Goal: Task Accomplishment & Management: Manage account settings

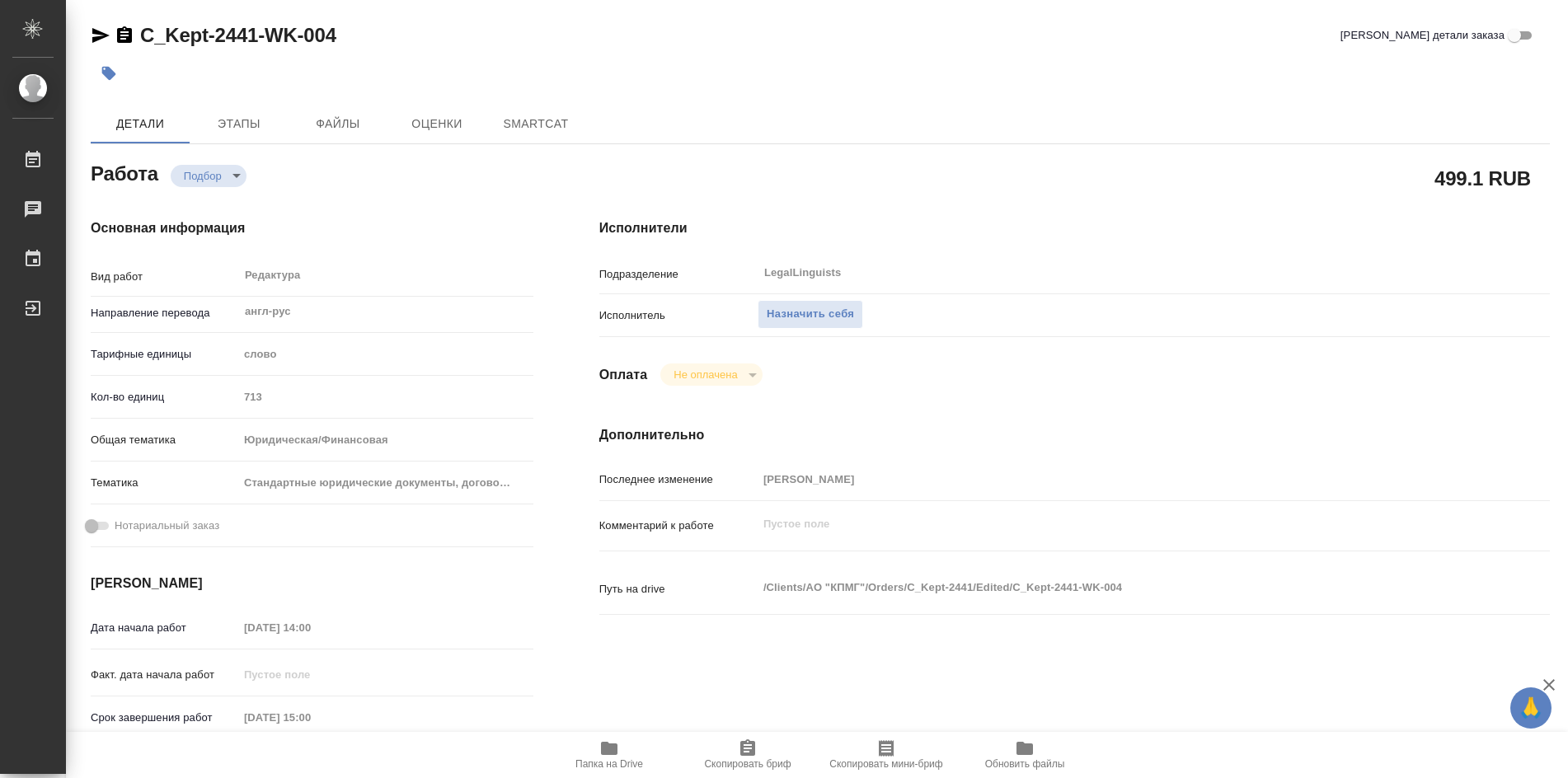
type textarea "x"
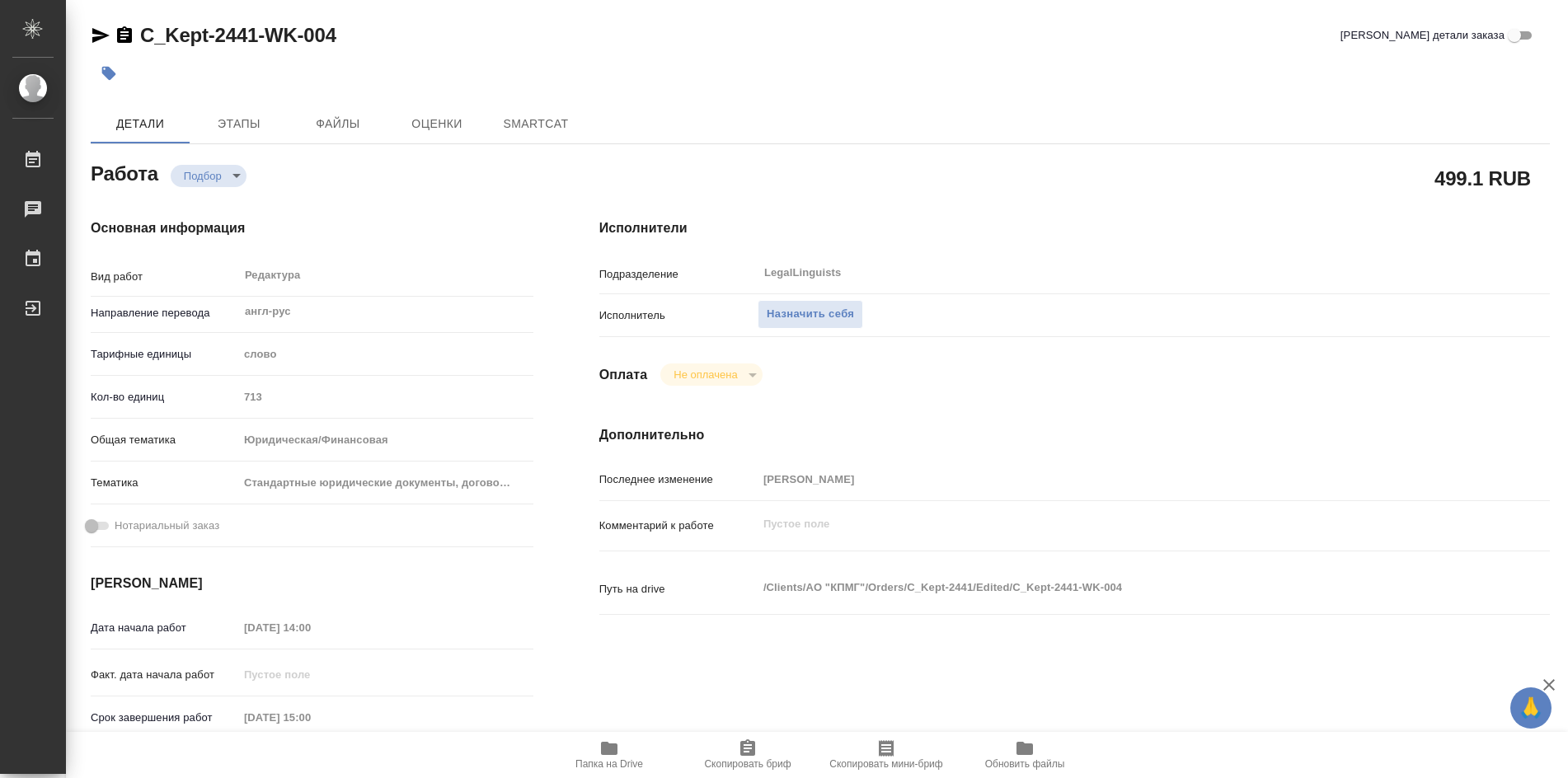
type textarea "x"
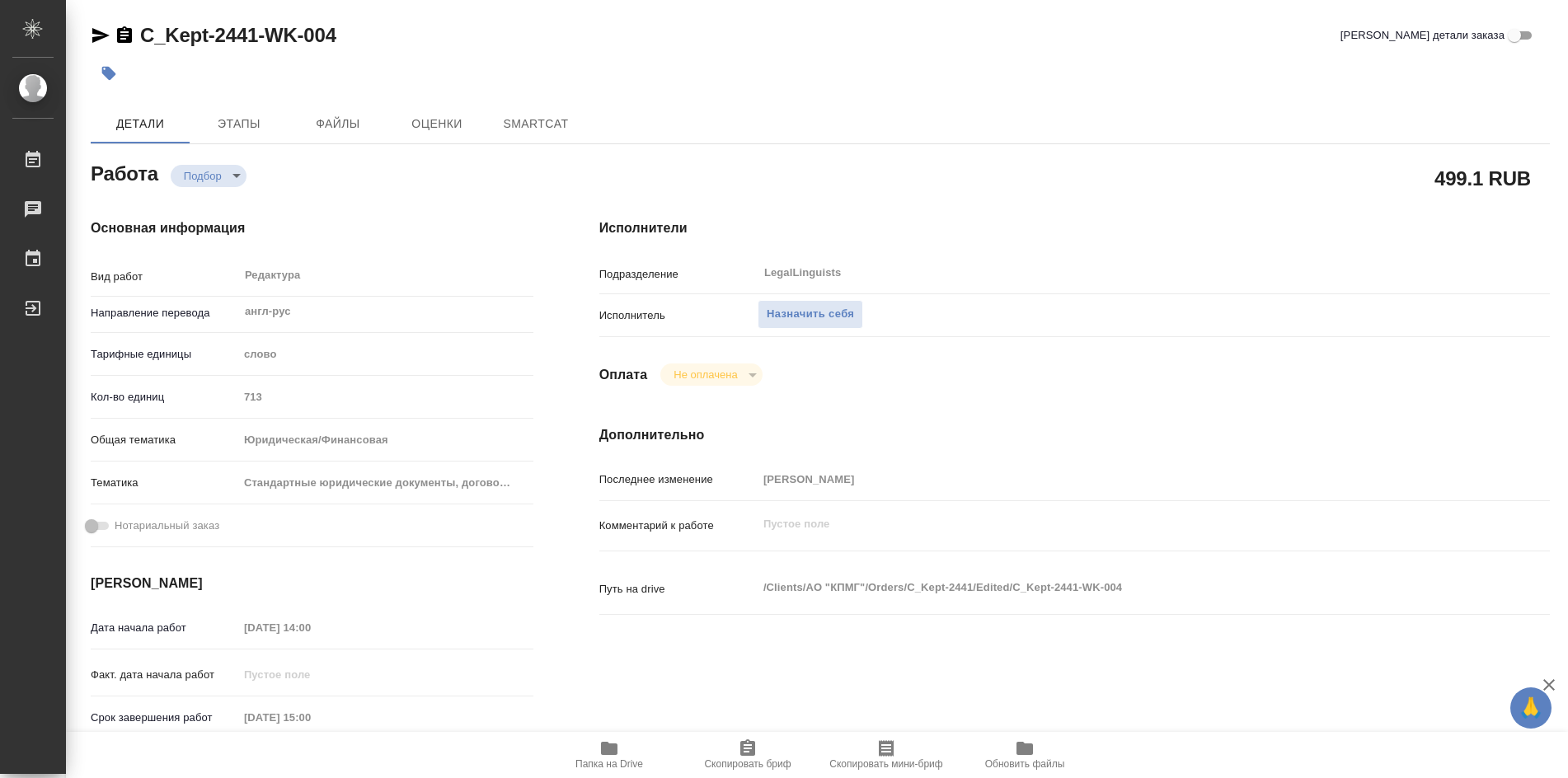
type textarea "x"
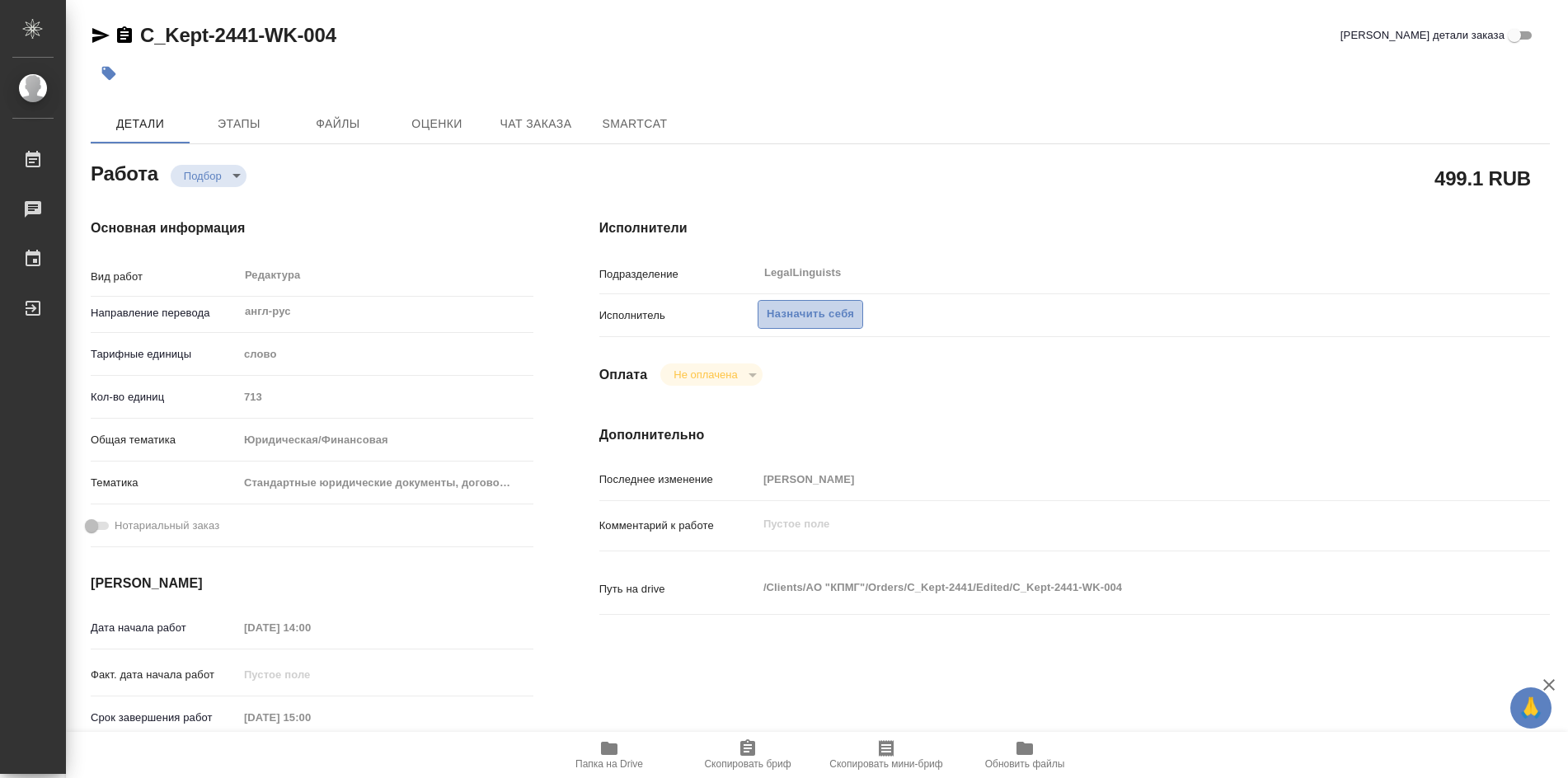
type textarea "x"
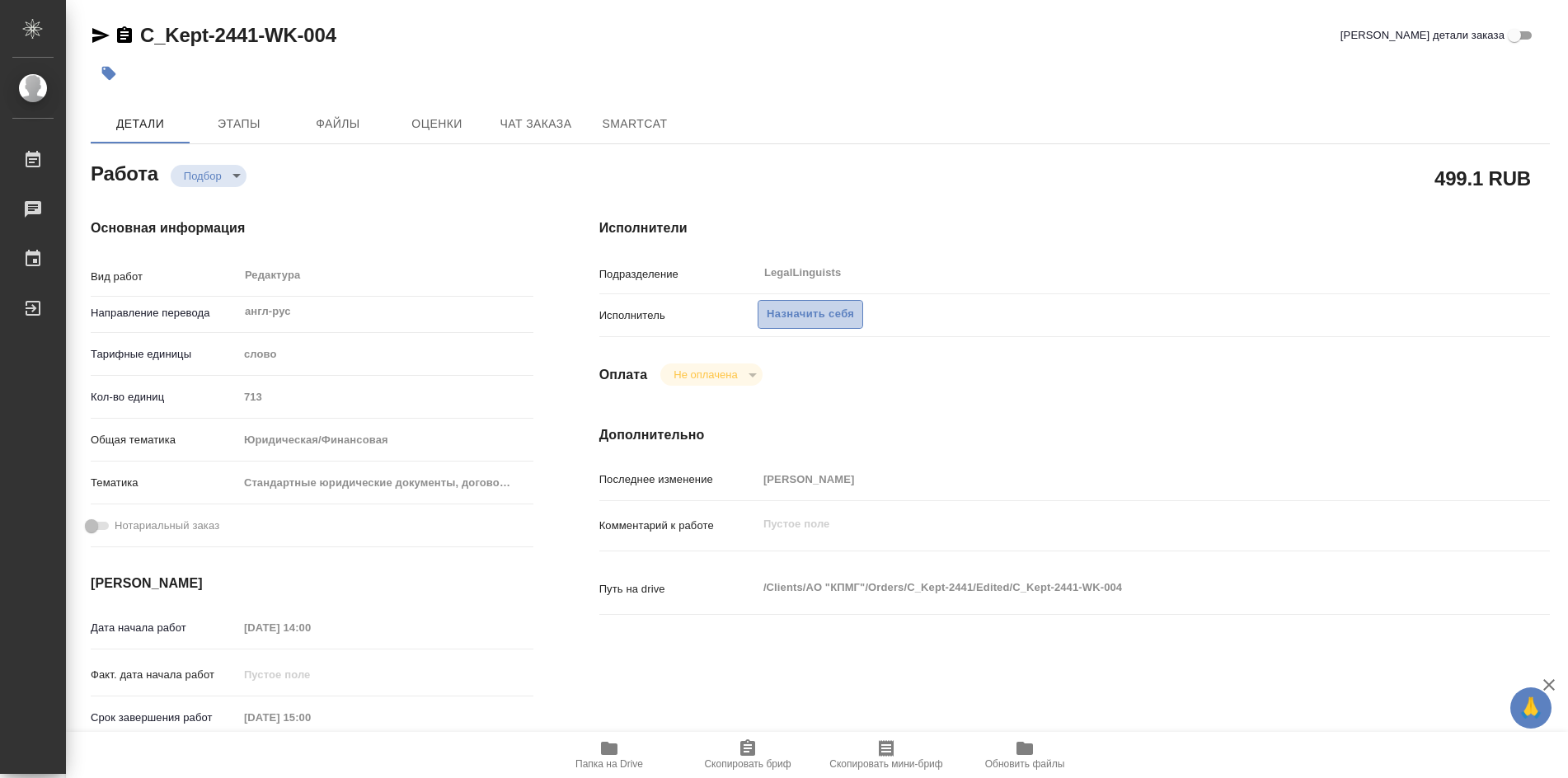
click at [814, 320] on span "Назначить себя" at bounding box center [810, 314] width 87 height 19
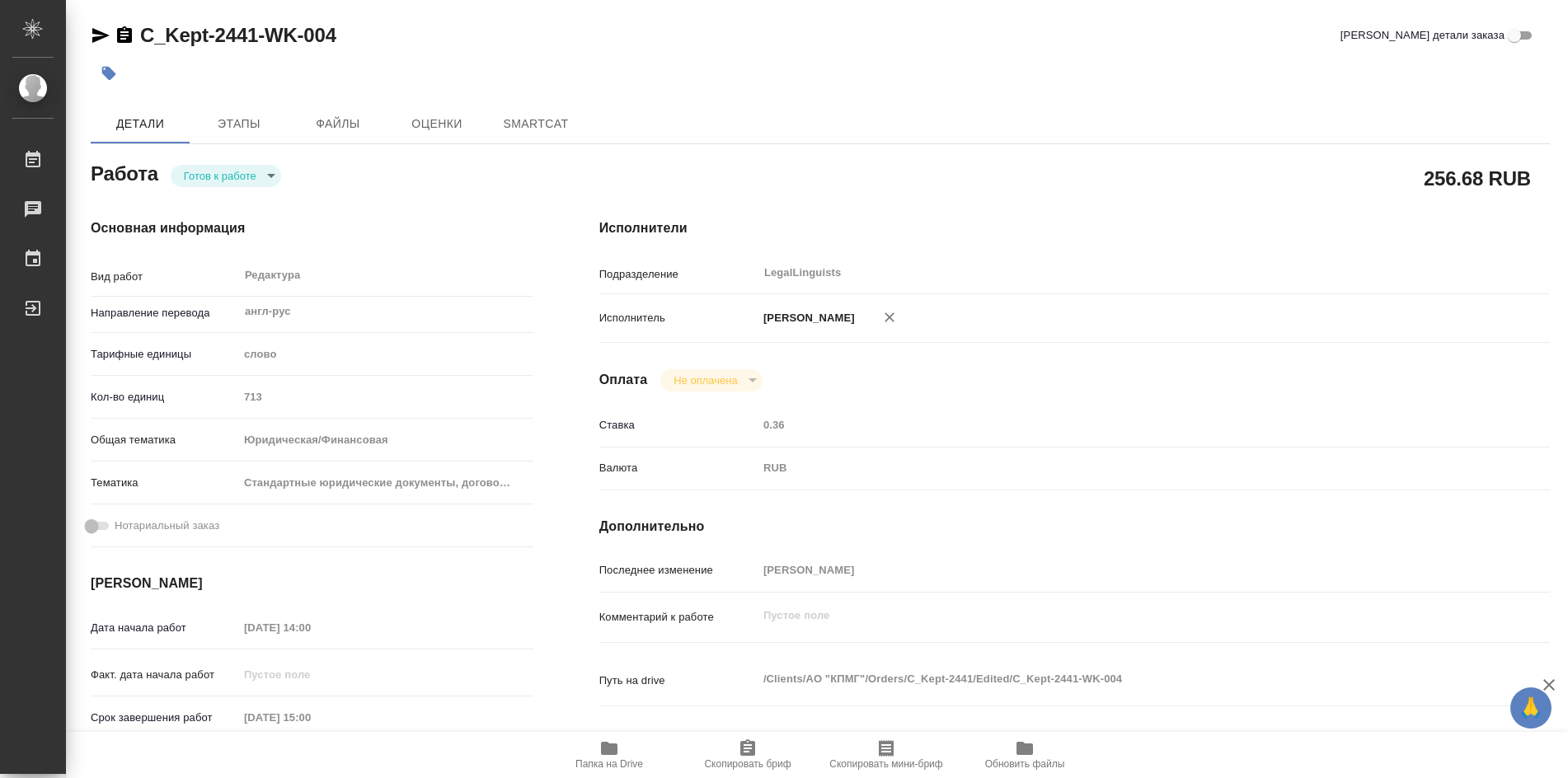
type textarea "x"
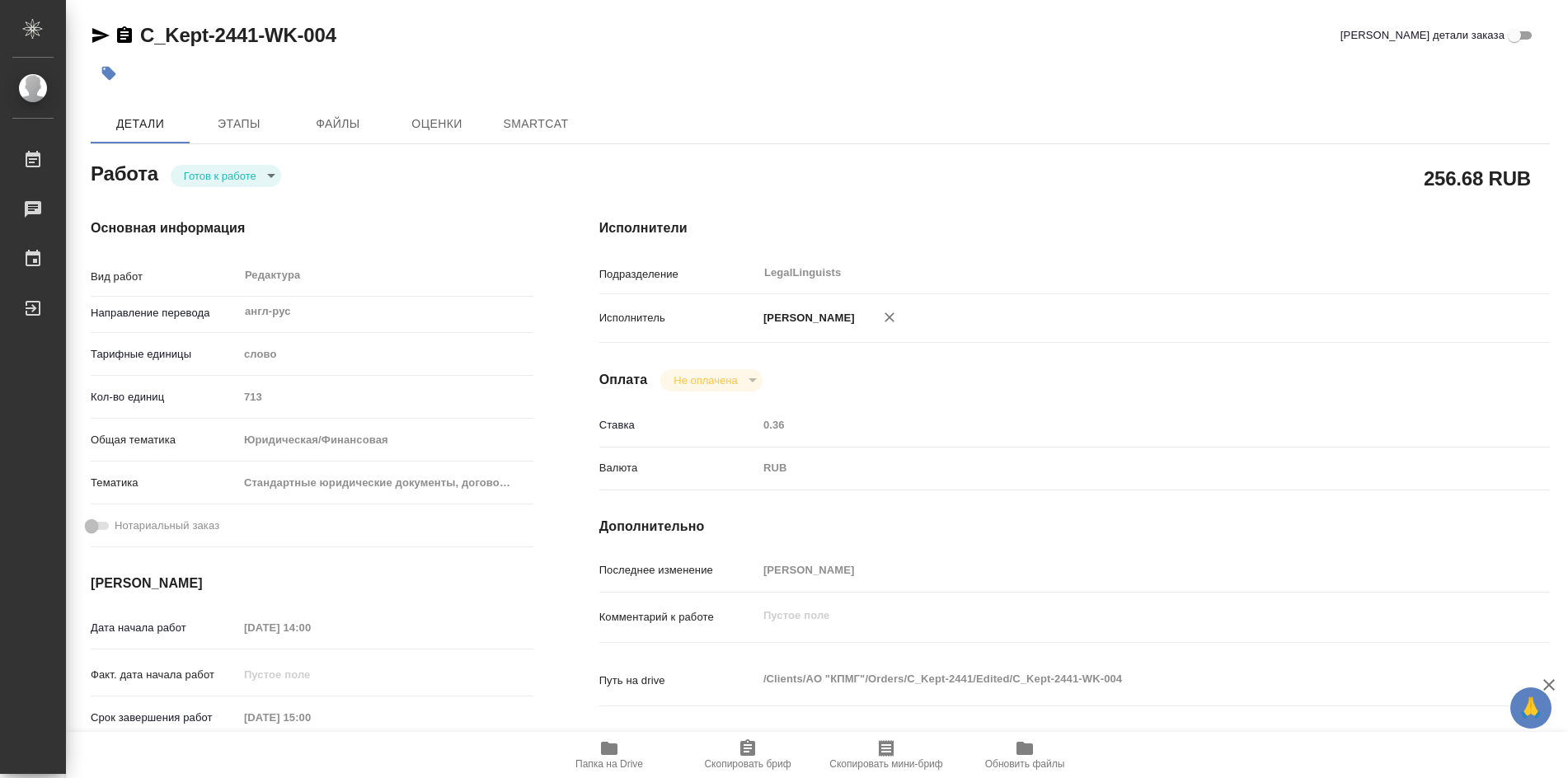
type textarea "x"
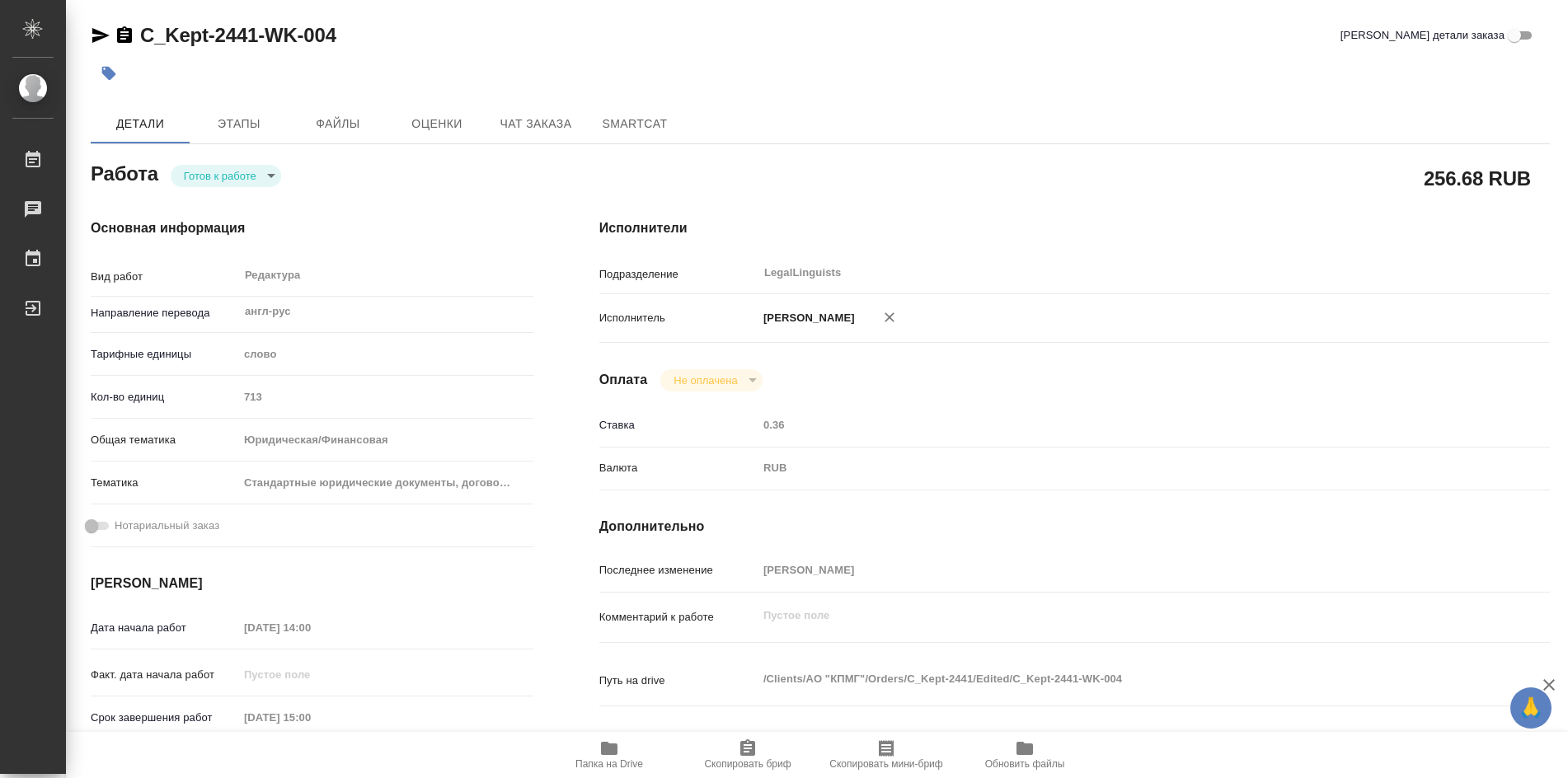
type textarea "x"
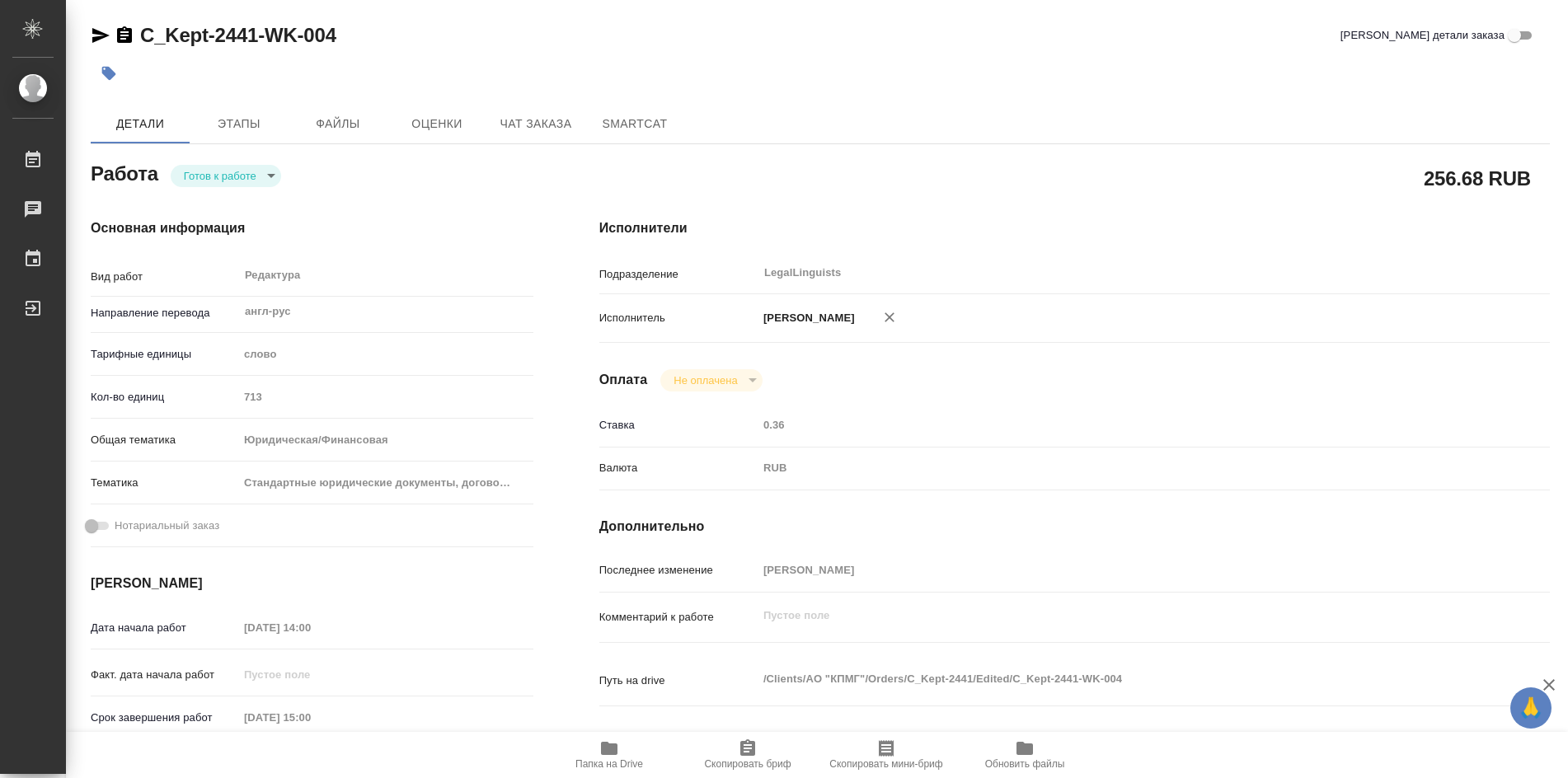
click at [741, 748] on icon "button" at bounding box center [747, 747] width 15 height 16
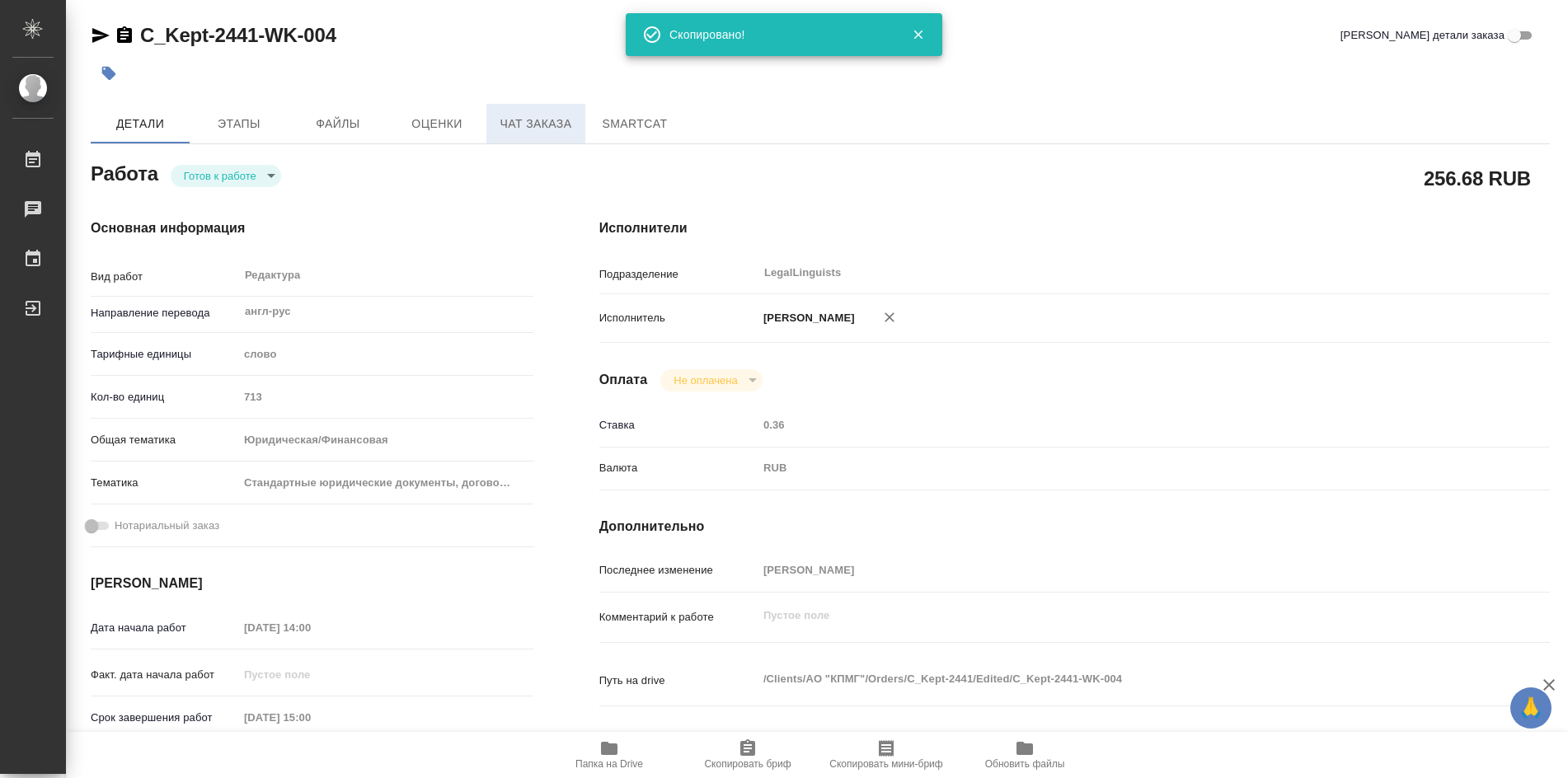
type textarea "x"
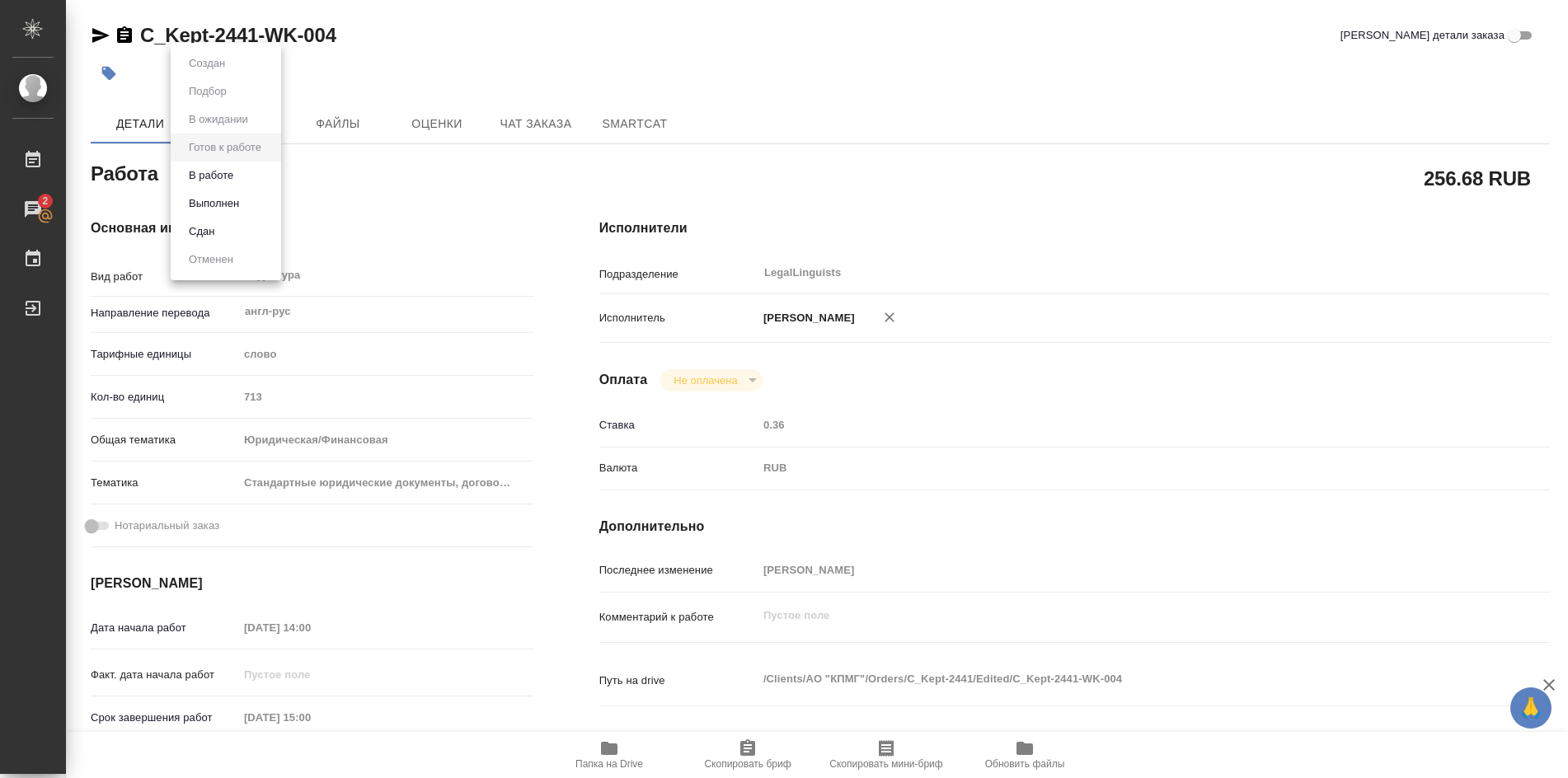
click at [270, 176] on body "🙏 .cls-1 fill:#fff; AWATERA [PERSON_NAME] Работы 2 Чаты График Выйти C_Kept-244…" at bounding box center [784, 389] width 1568 height 778
click at [209, 178] on button "В работе" at bounding box center [211, 176] width 54 height 18
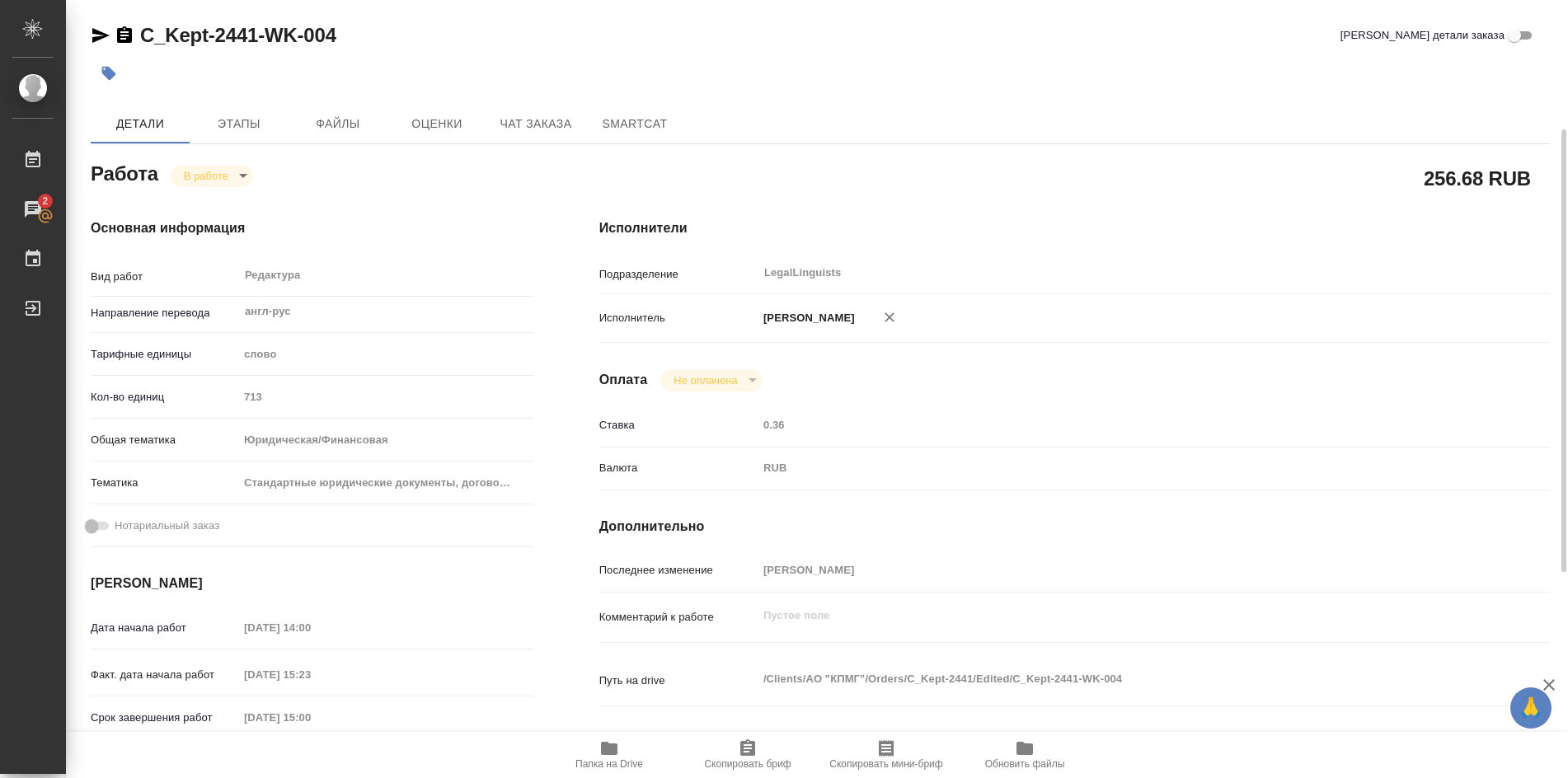
type textarea "x"
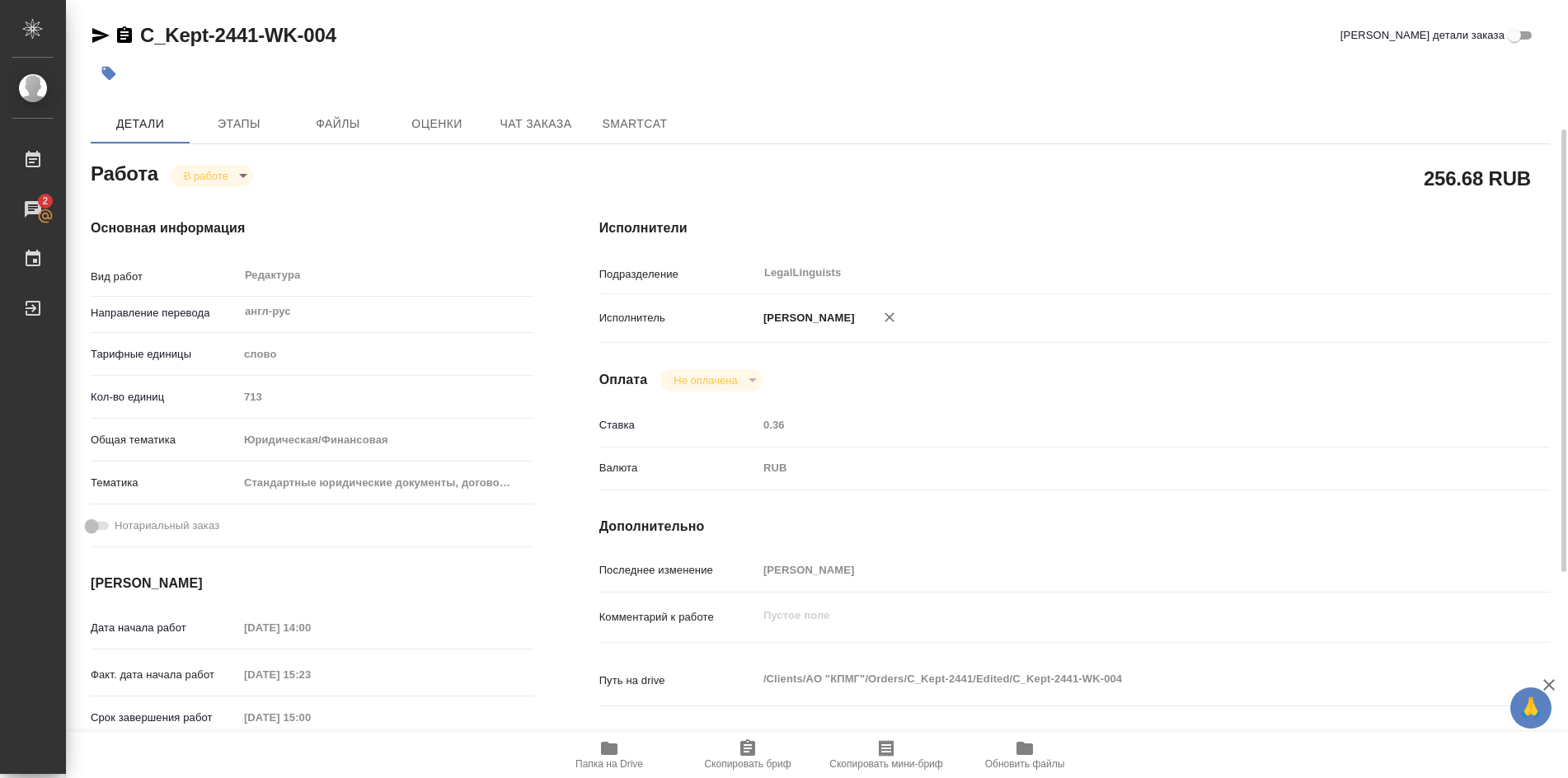
type textarea "x"
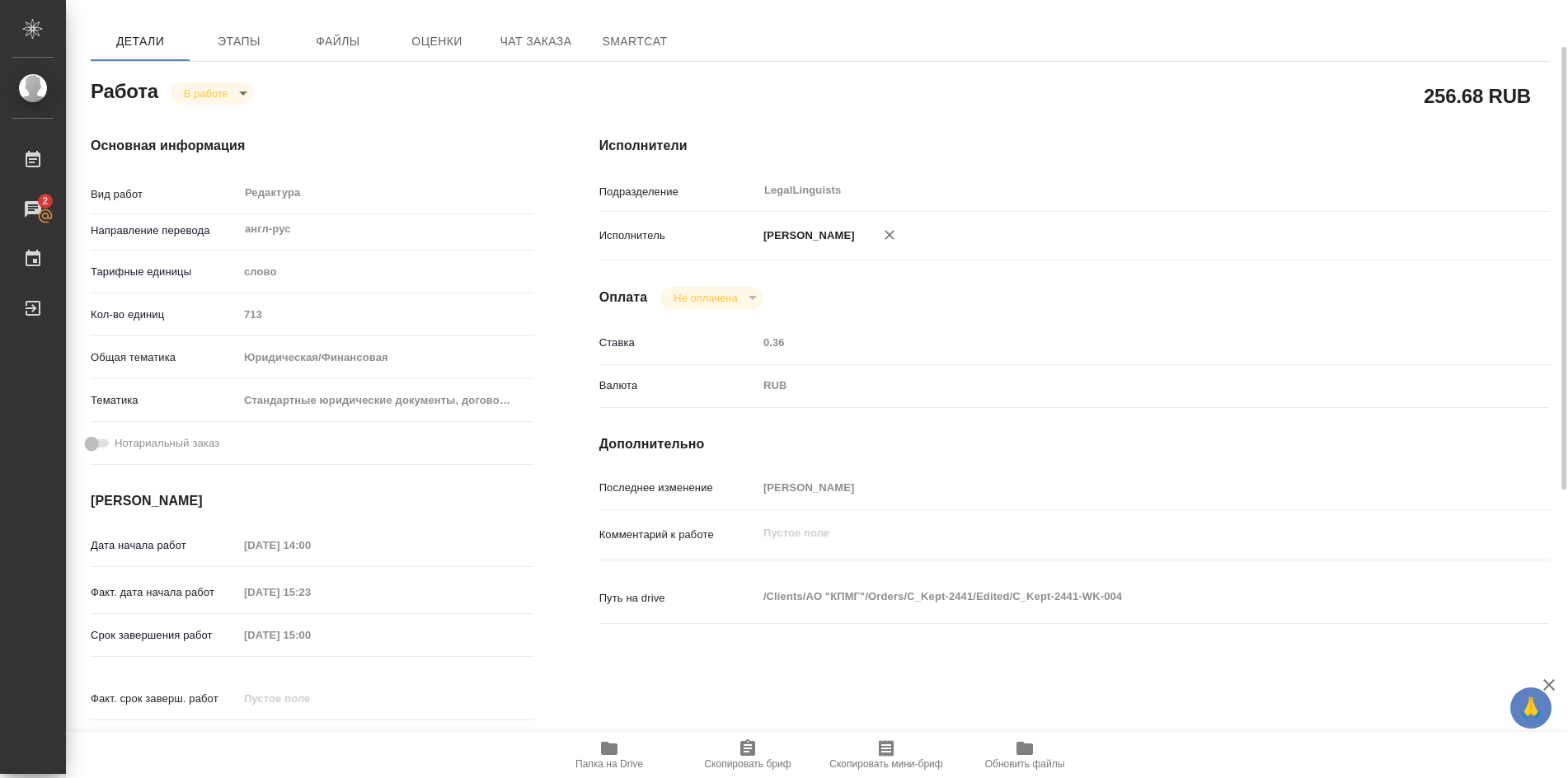
type textarea "x"
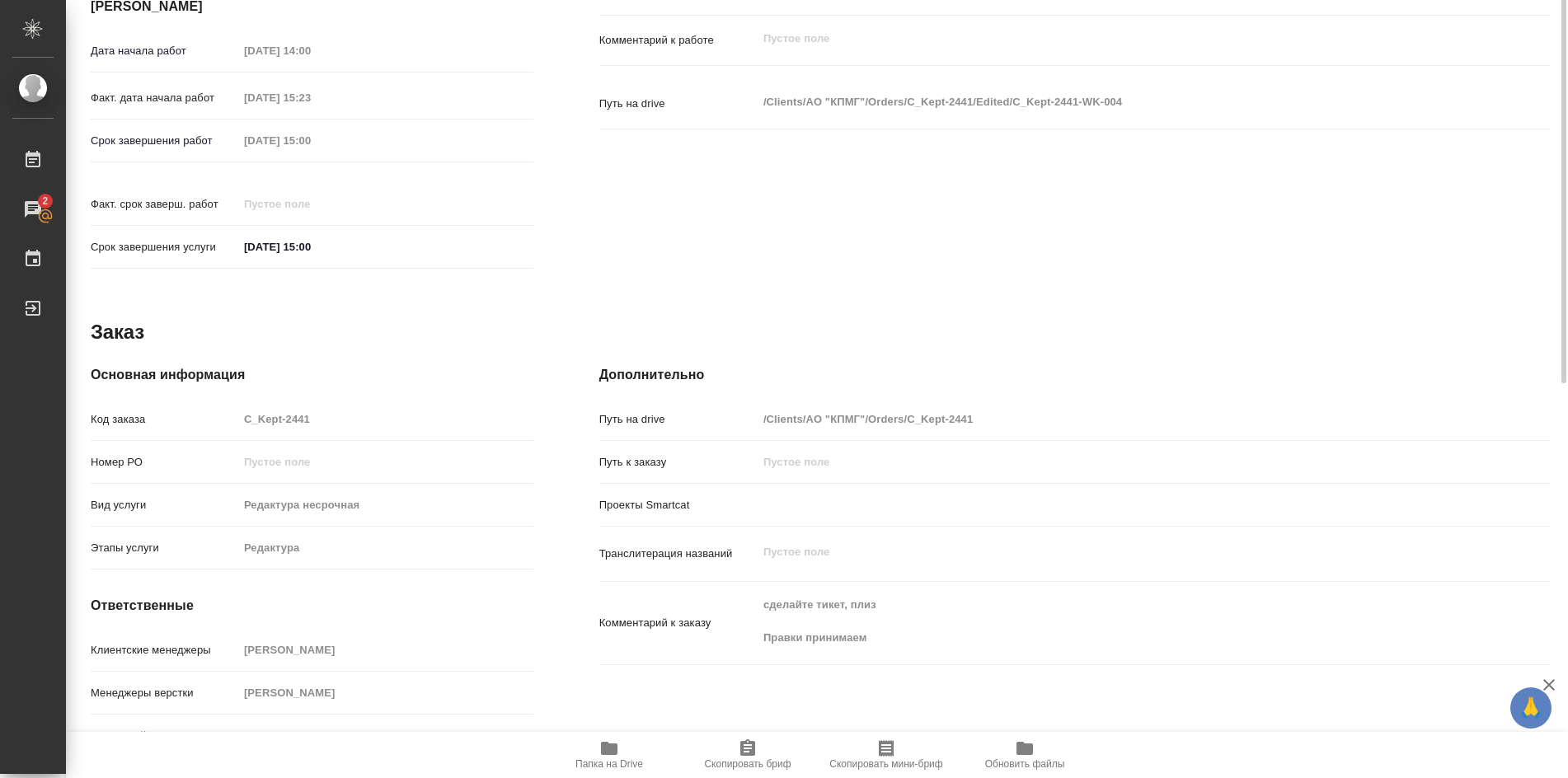
type textarea "x"
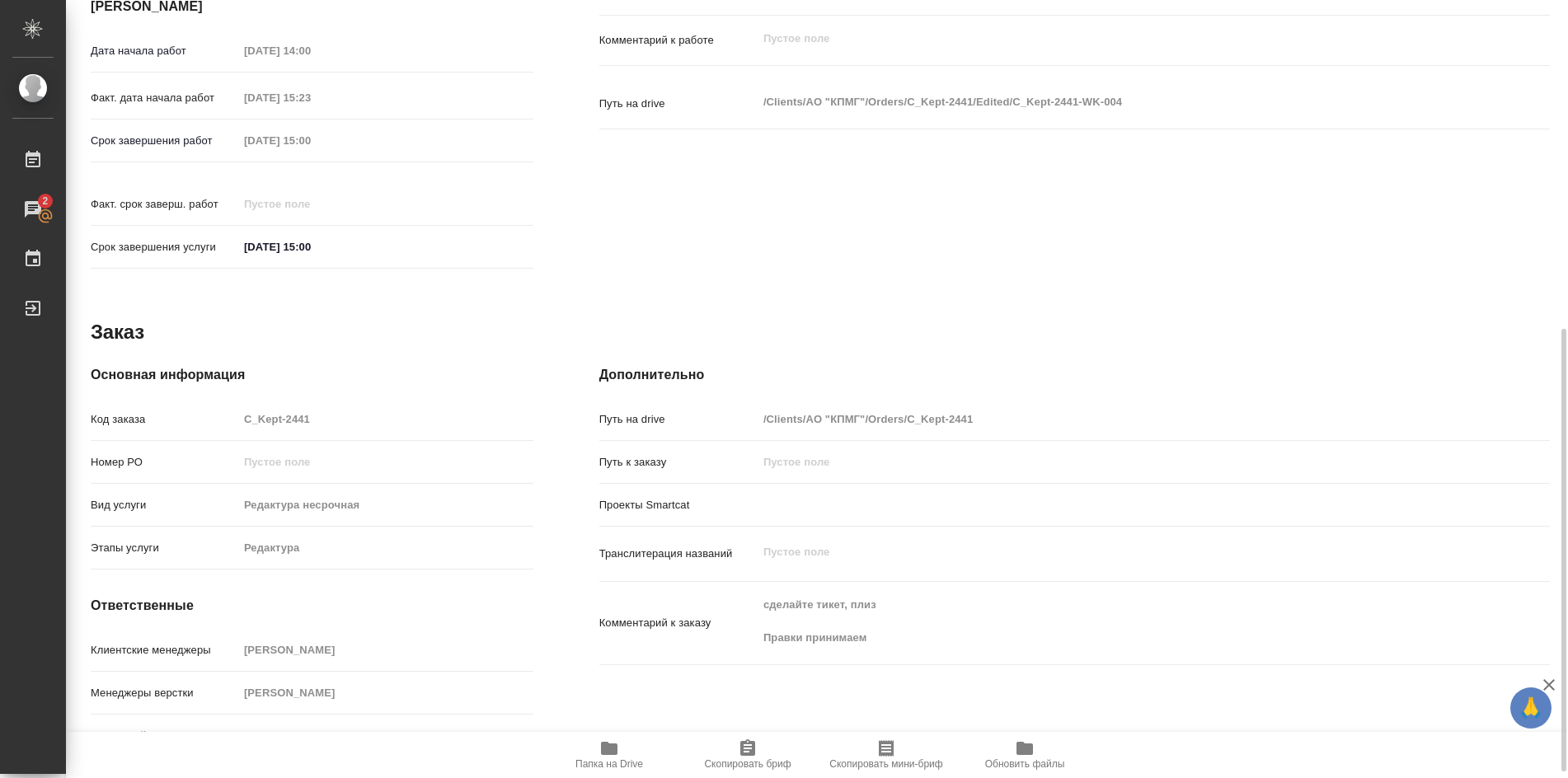
scroll to position [588, 0]
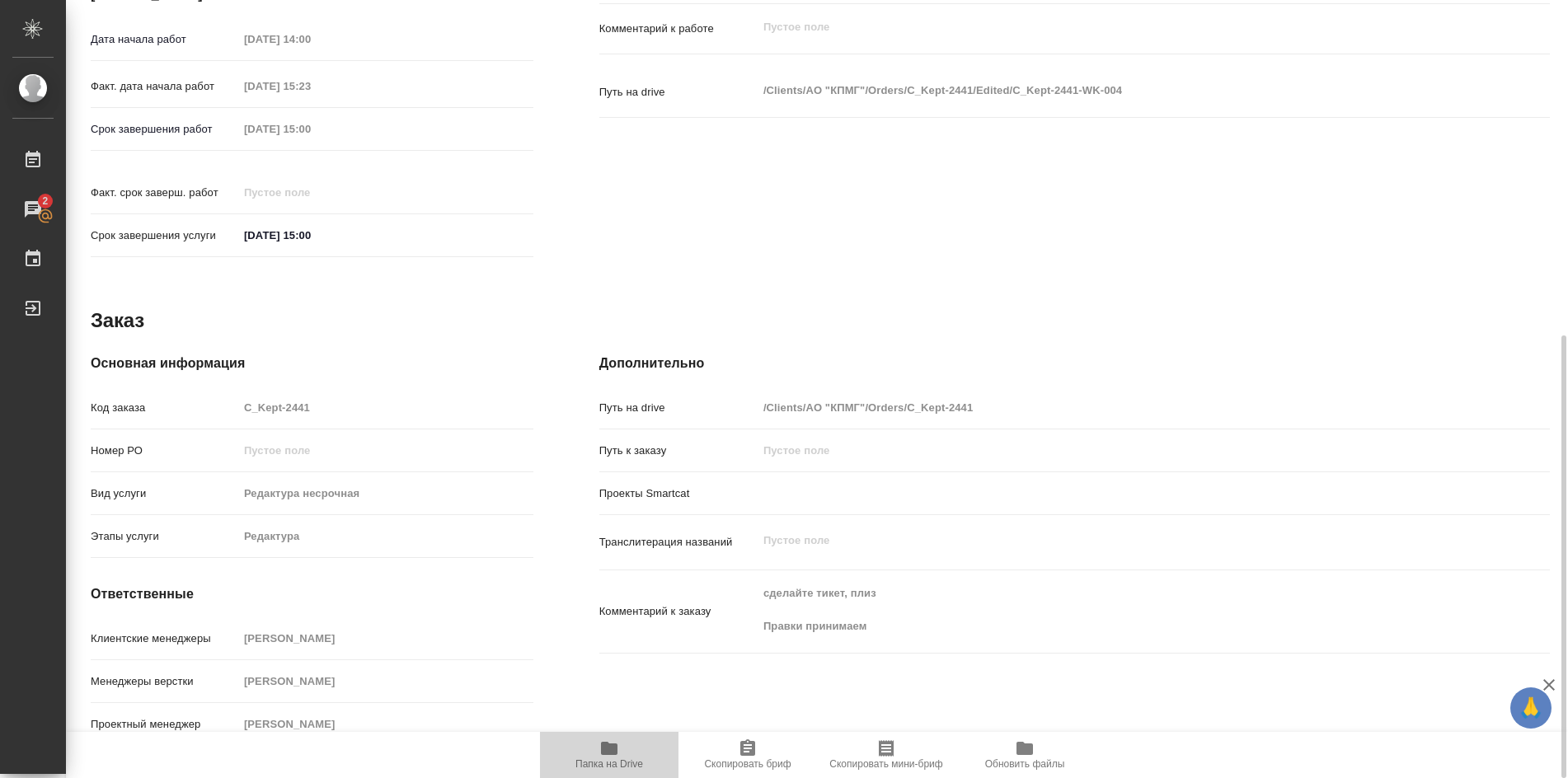
click at [611, 750] on icon "button" at bounding box center [609, 748] width 16 height 13
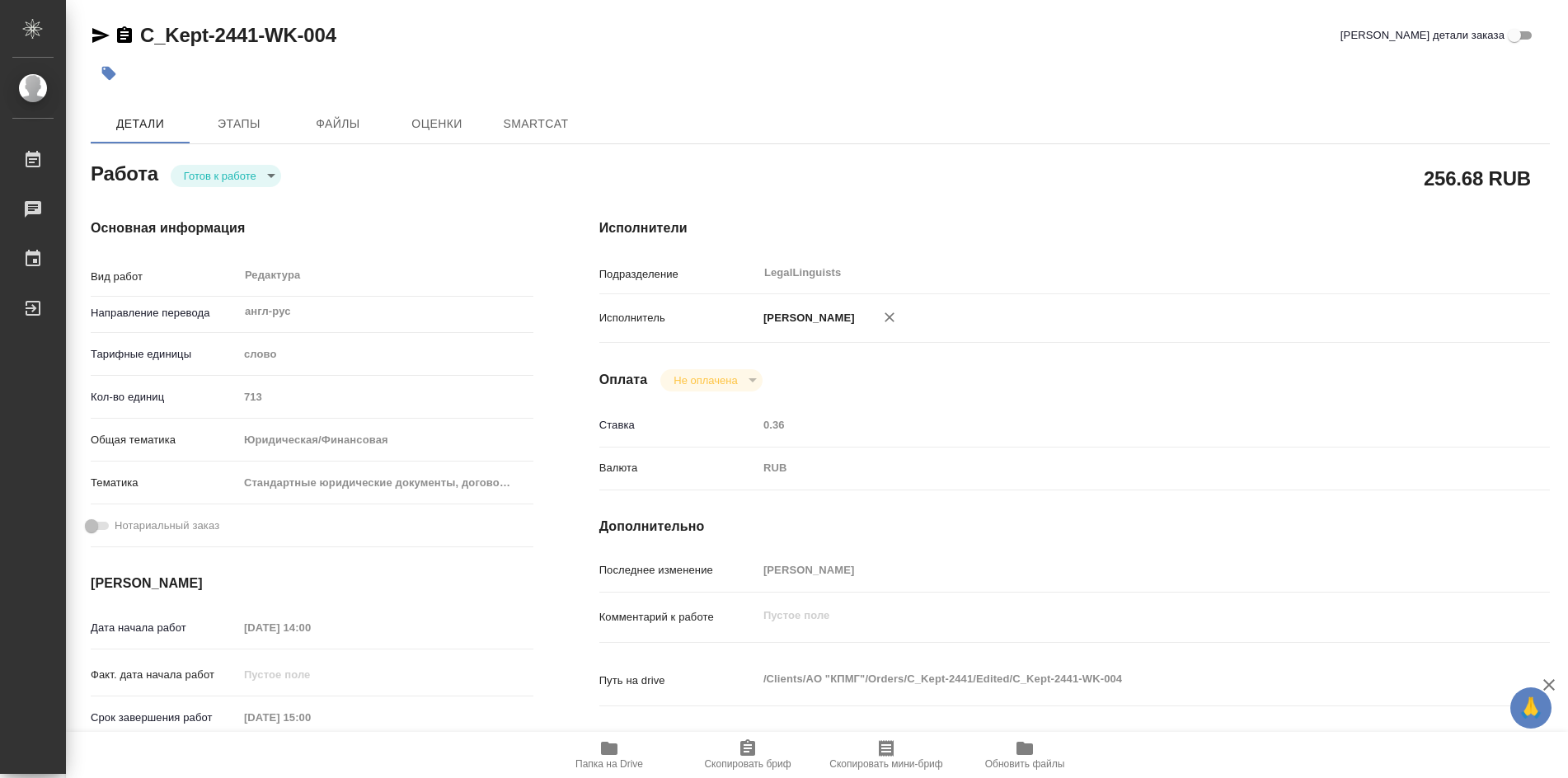
type textarea "x"
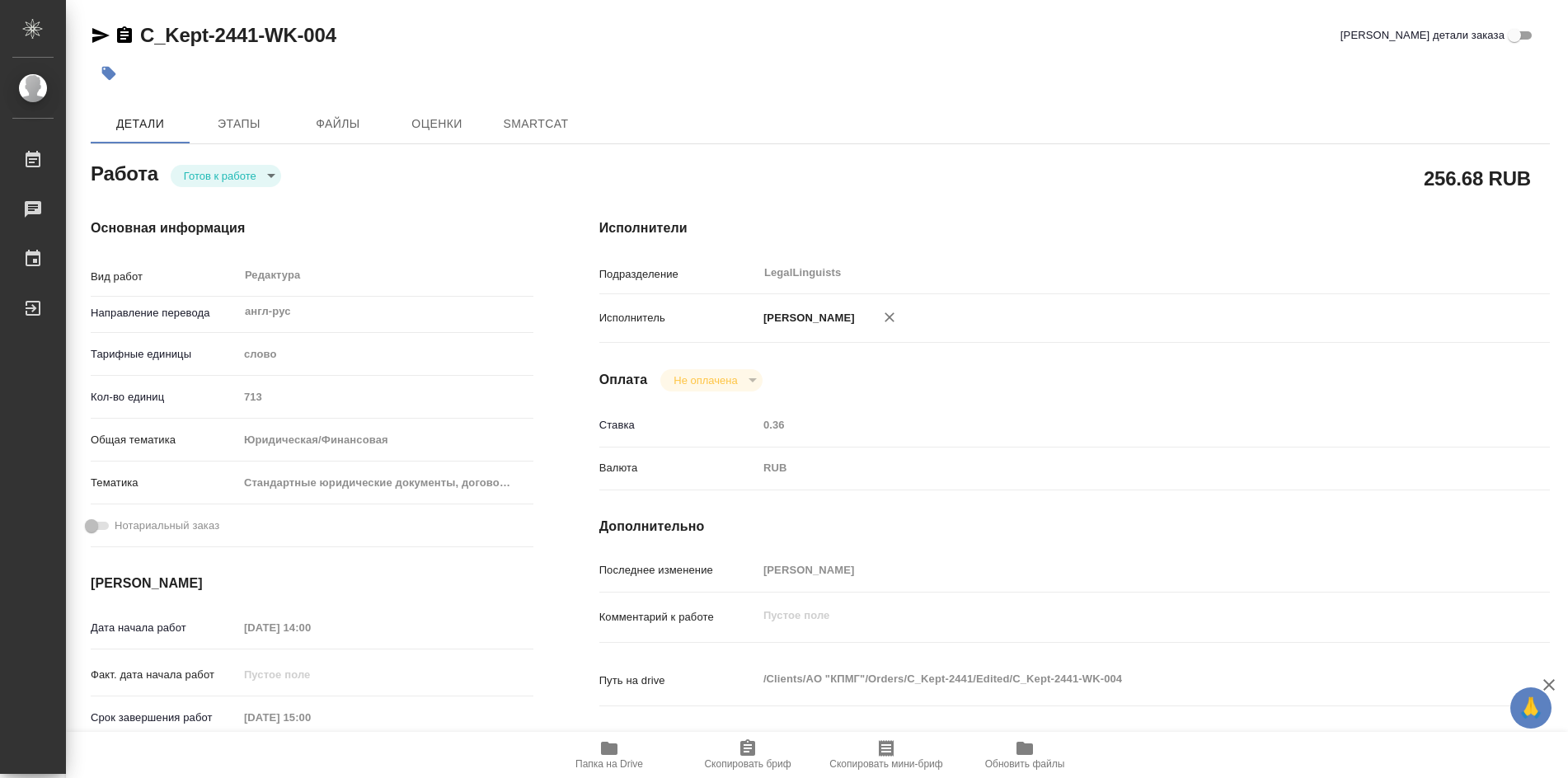
type textarea "x"
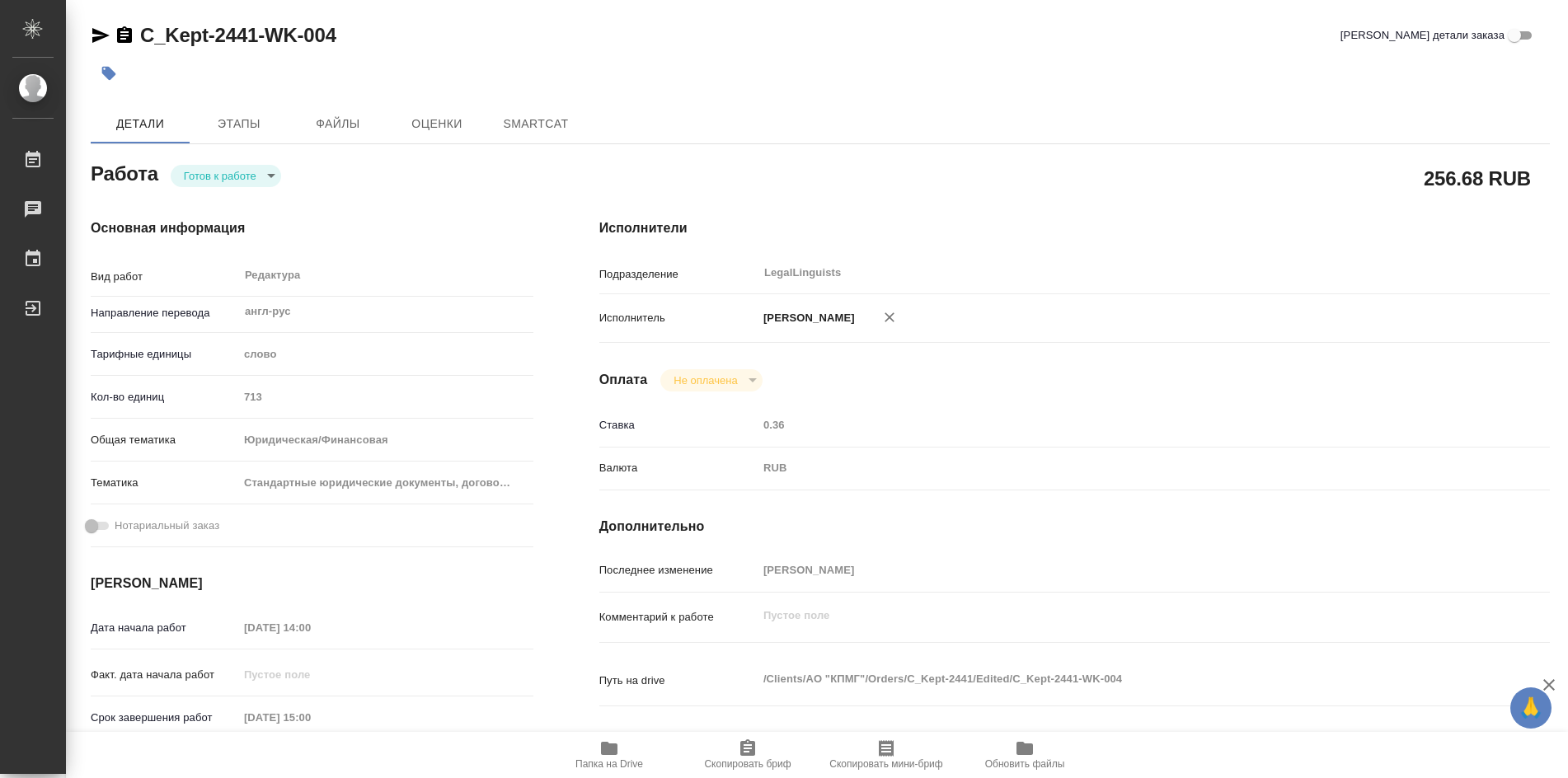
type textarea "x"
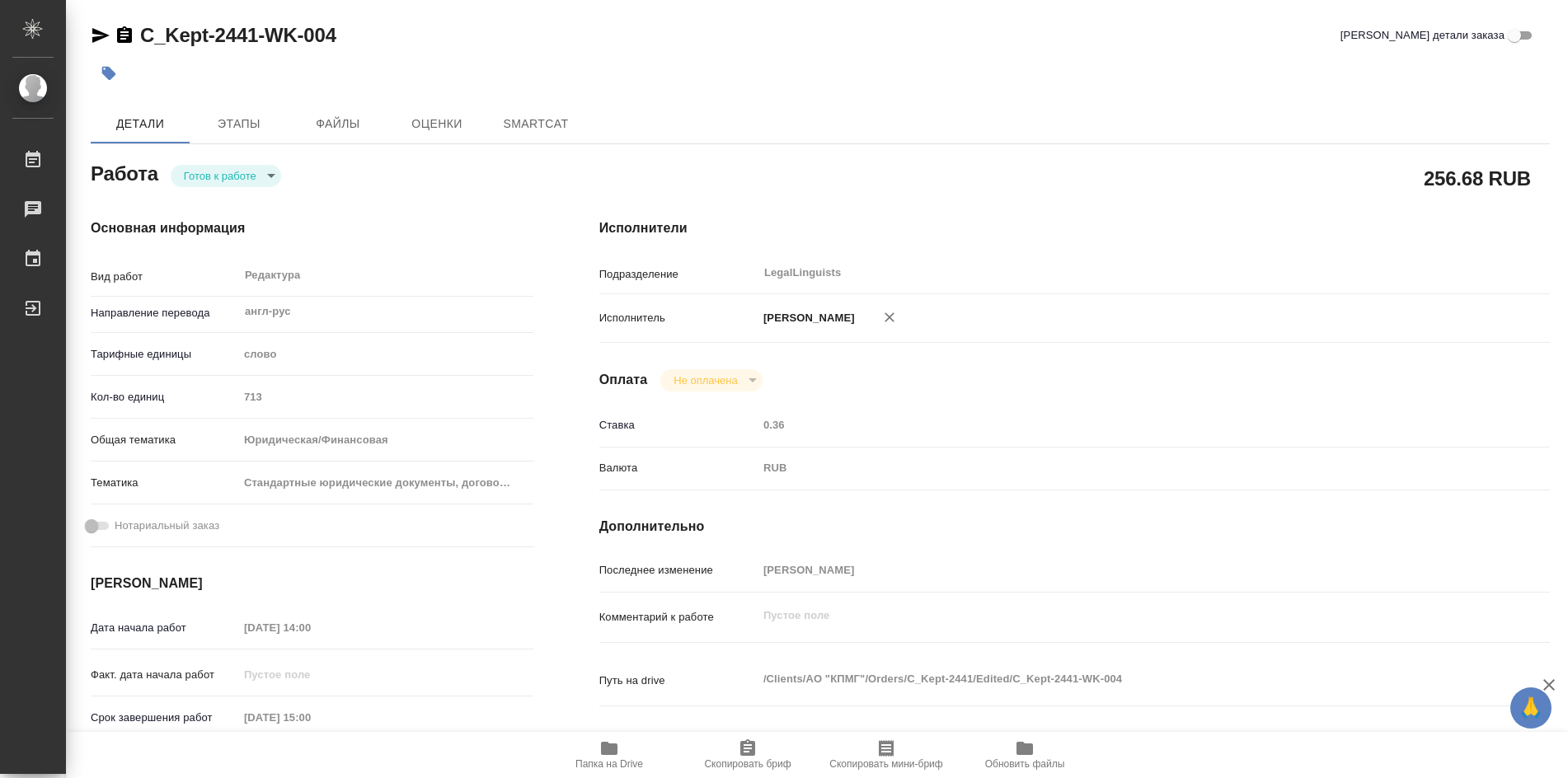
type textarea "x"
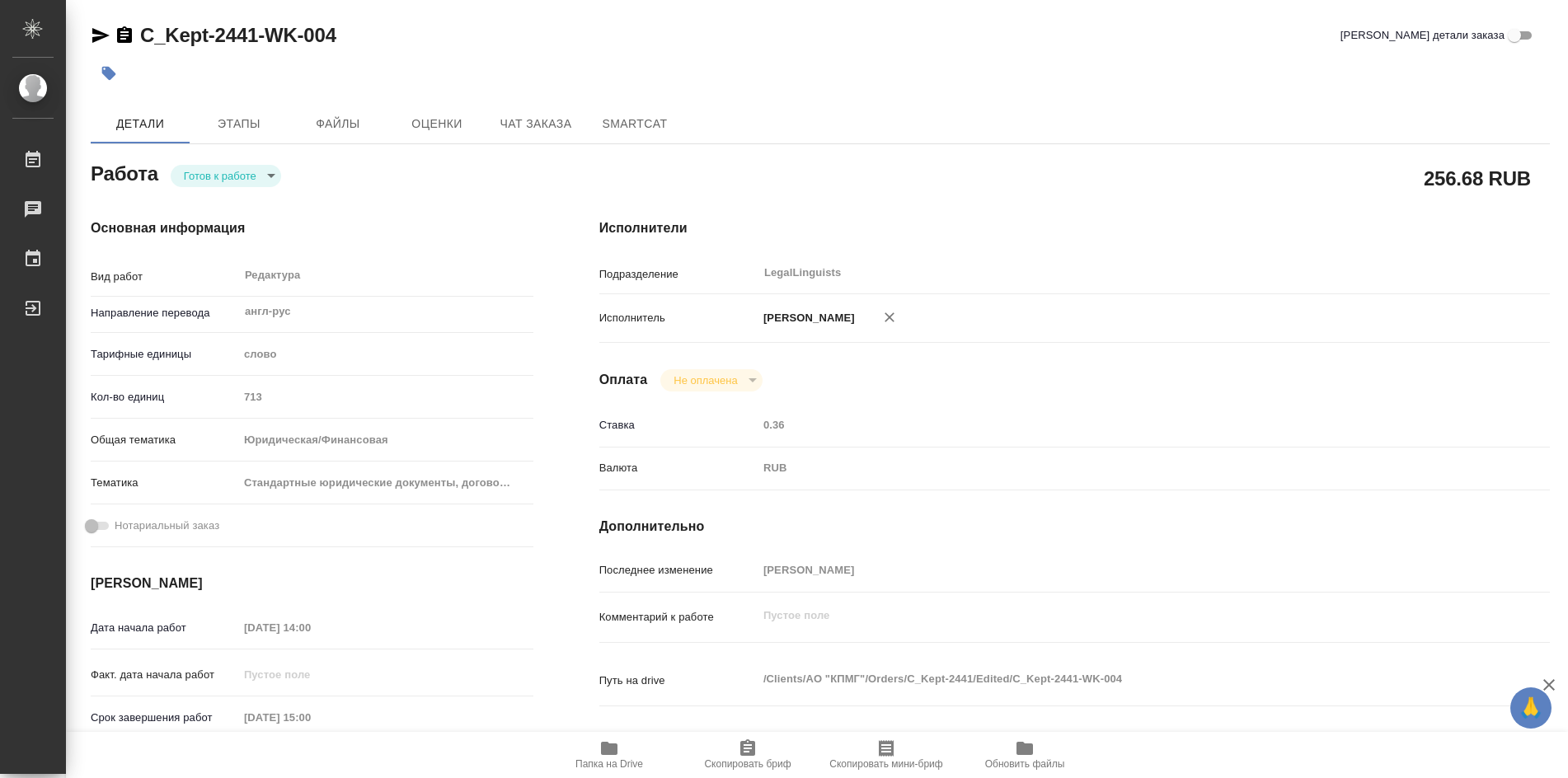
type textarea "x"
